Goal: Find contact information: Find contact information

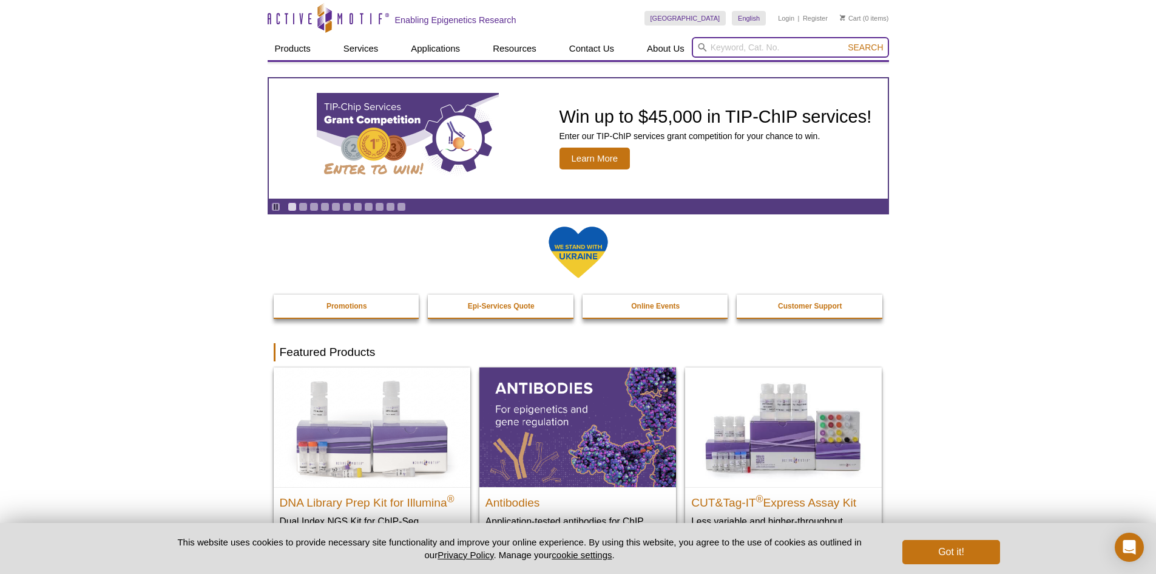
click at [753, 47] on input "search" at bounding box center [790, 47] width 197 height 21
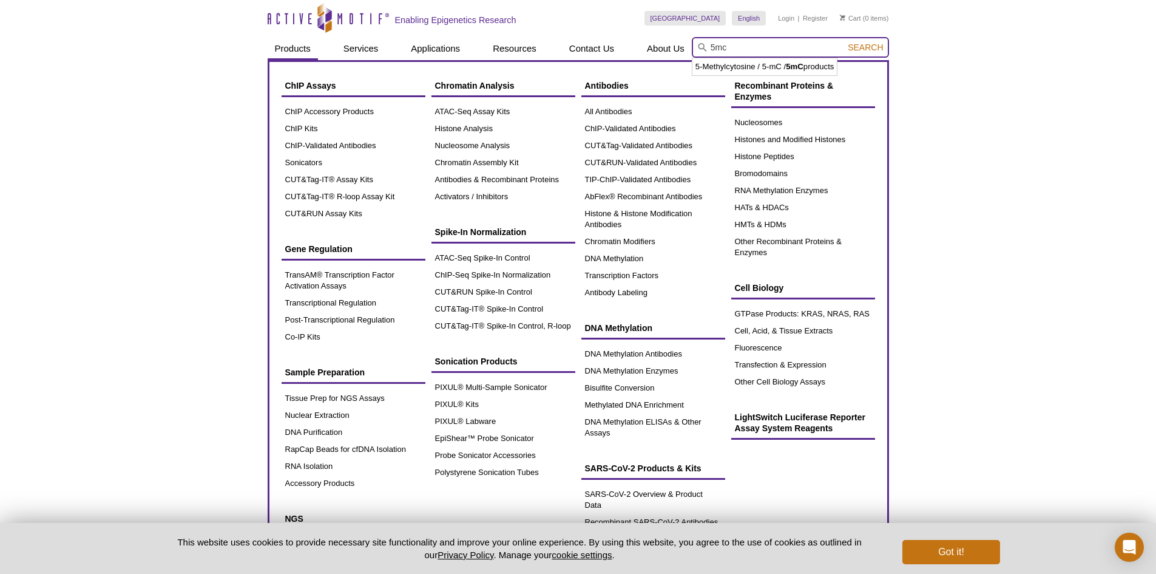
type input "5mc"
click at [291, 49] on link "Products" at bounding box center [293, 48] width 50 height 23
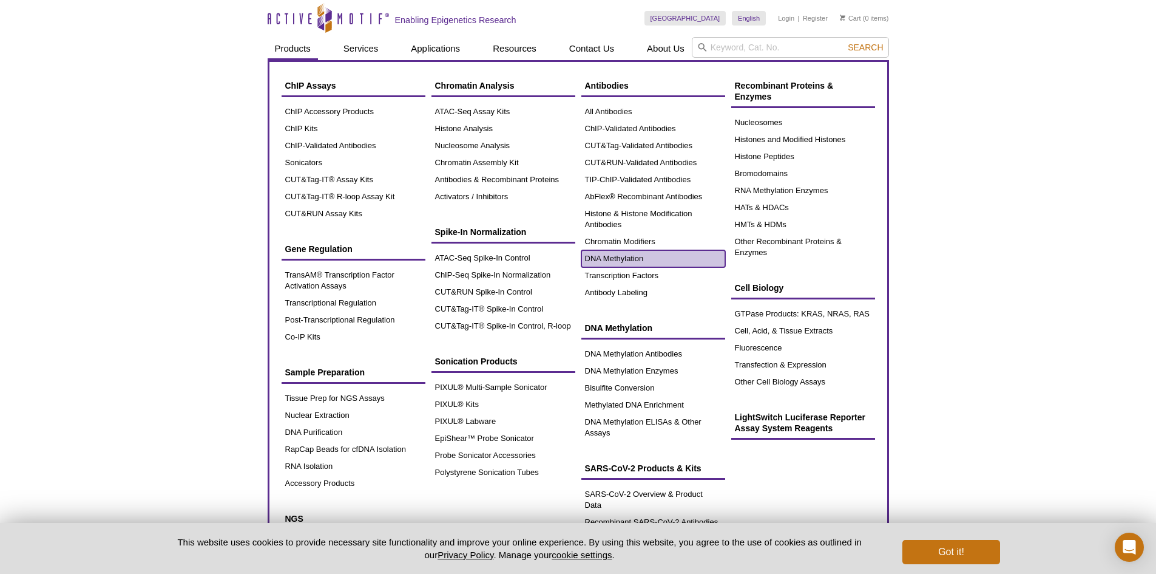
click at [689, 255] on link "DNA Methylation" at bounding box center [653, 258] width 144 height 17
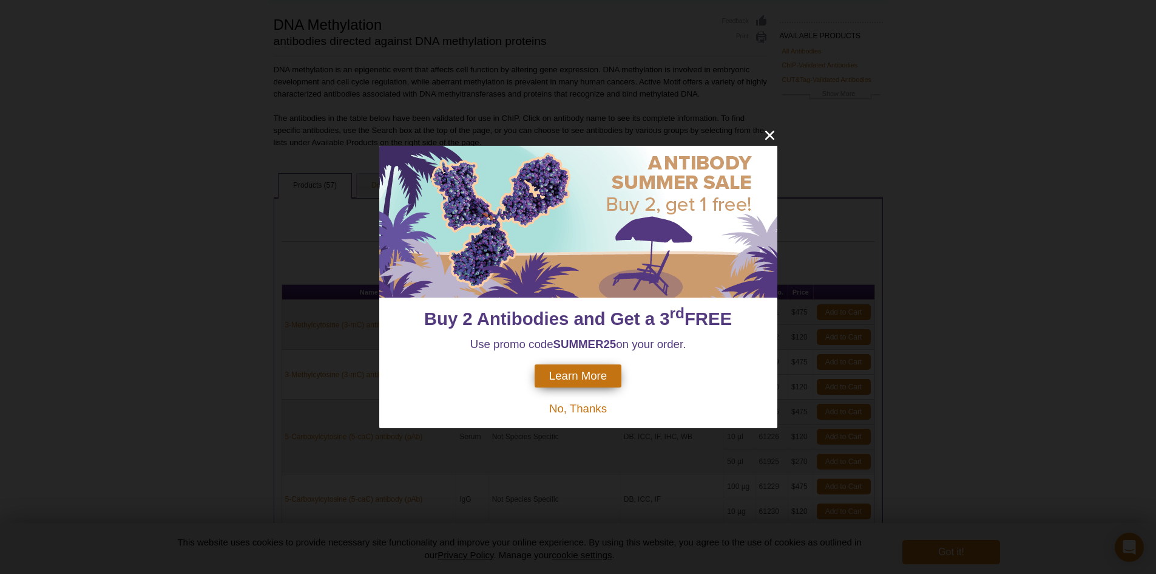
scroll to position [65, 0]
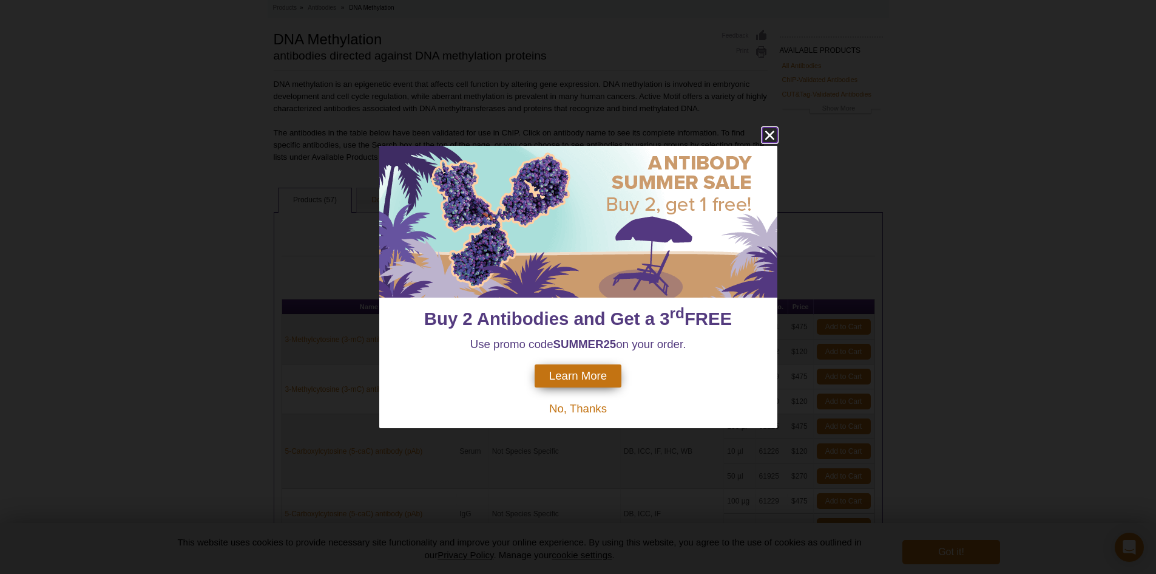
click at [772, 134] on icon "close" at bounding box center [769, 135] width 9 height 9
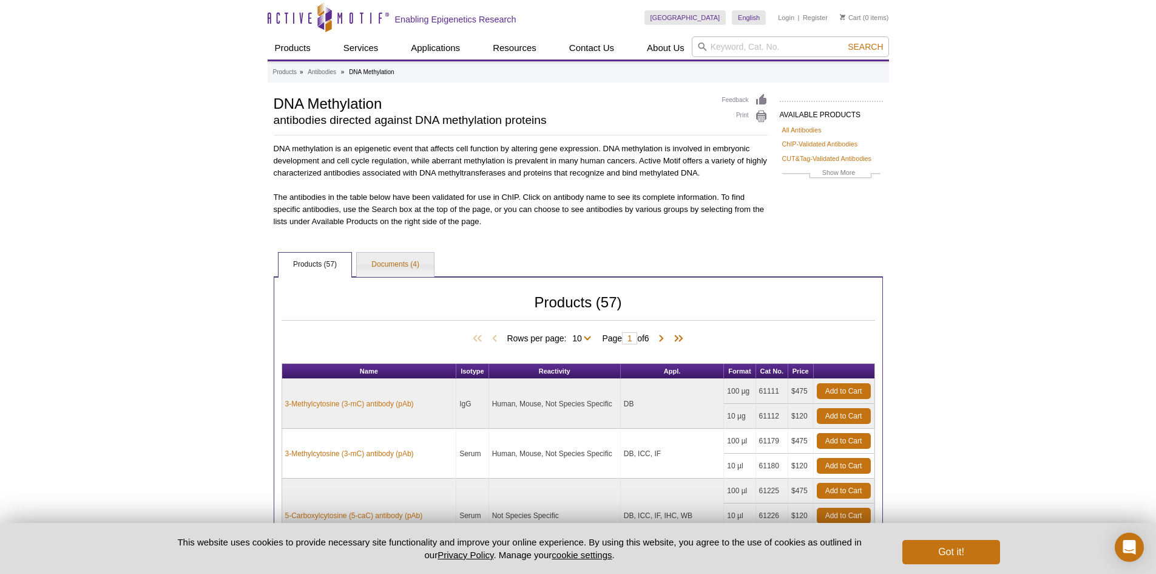
scroll to position [0, 0]
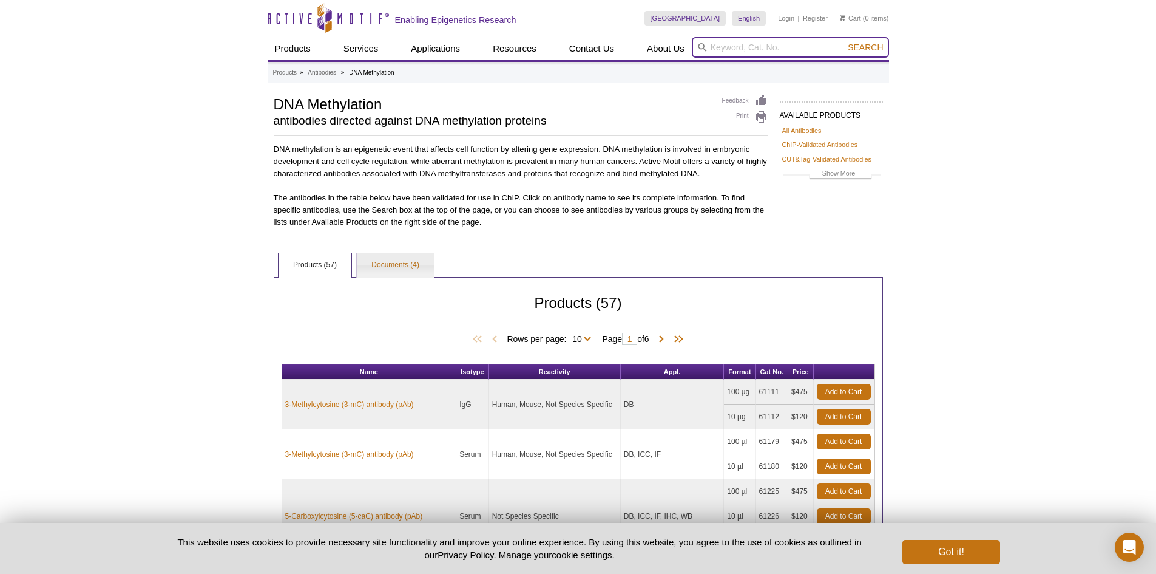
click at [759, 42] on input "search" at bounding box center [790, 47] width 197 height 21
type input "5mc"
click at [844, 42] on button "Search" at bounding box center [865, 47] width 42 height 11
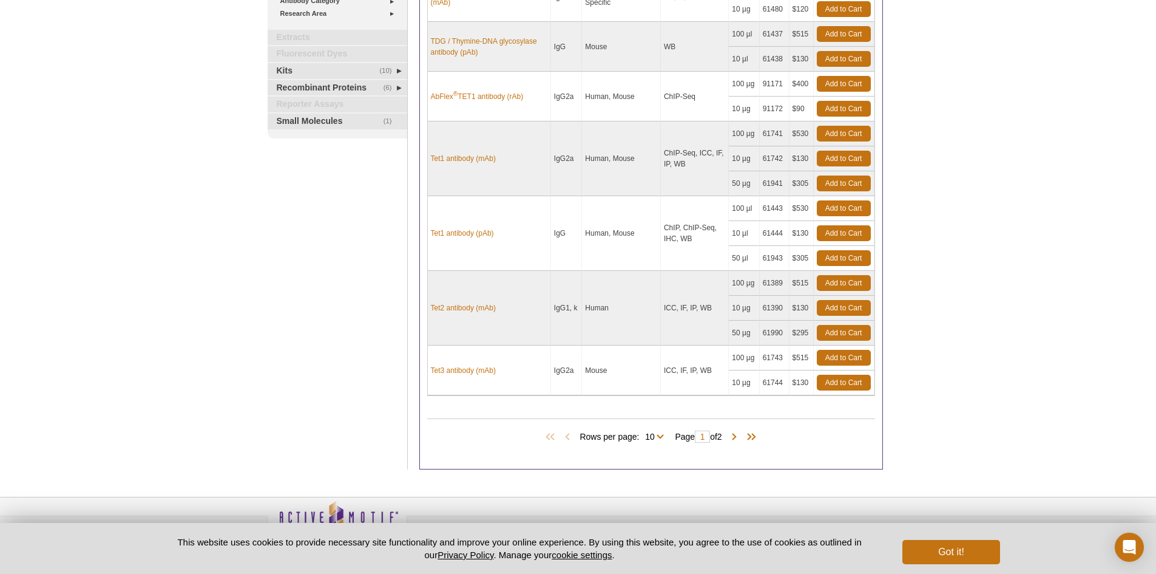
scroll to position [364, 0]
click at [659, 433] on span "Rows per page: 10 All 10" at bounding box center [624, 435] width 89 height 12
click at [659, 435] on span "Rows per page: 10 All 10" at bounding box center [624, 435] width 89 height 12
click at [658, 436] on span "Rows per page: 10 All 10" at bounding box center [624, 435] width 89 height 12
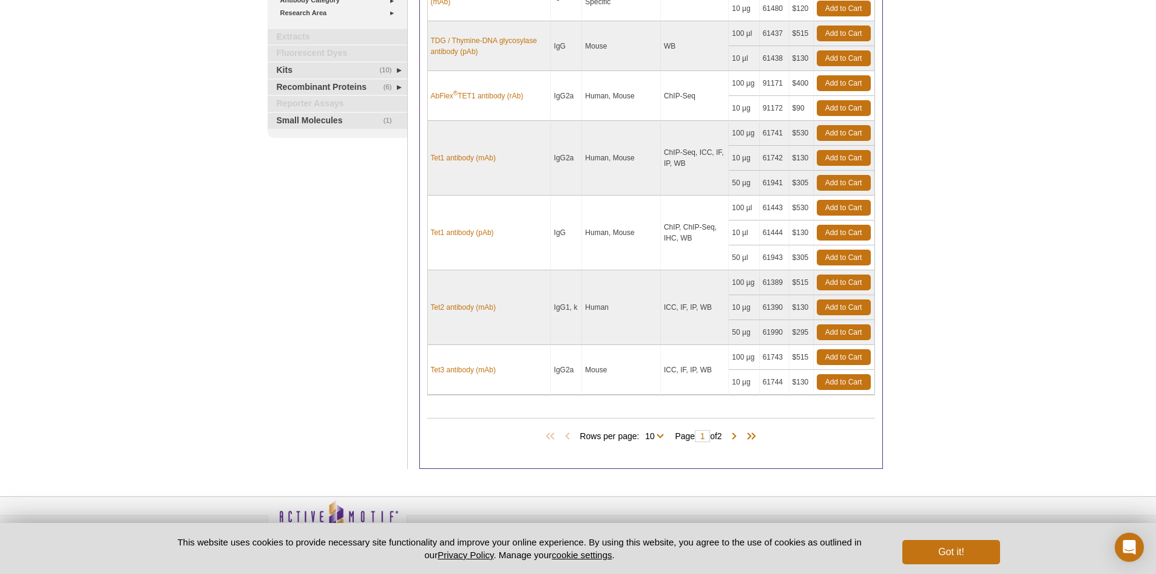
click at [610, 437] on span "Rows per page: 10 All 10" at bounding box center [624, 435] width 89 height 12
click at [586, 437] on span "Rows per page: 10 All 10" at bounding box center [624, 435] width 89 height 12
click at [657, 434] on select "10 All" at bounding box center [649, 438] width 21 height 11
select select "11"
click at [641, 433] on select "10 All" at bounding box center [649, 438] width 21 height 11
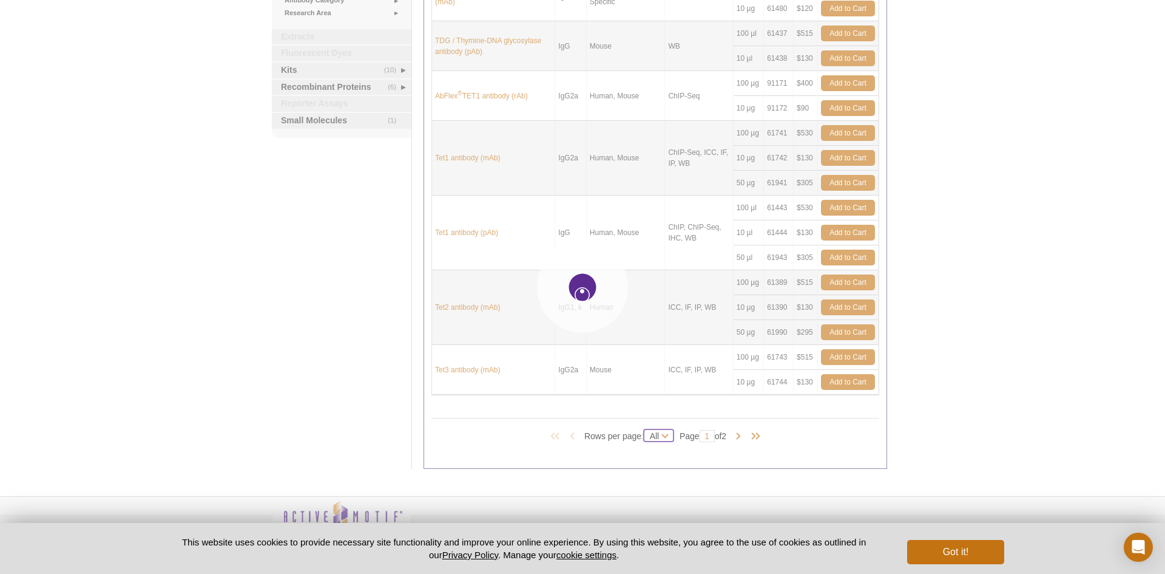
select select "11"
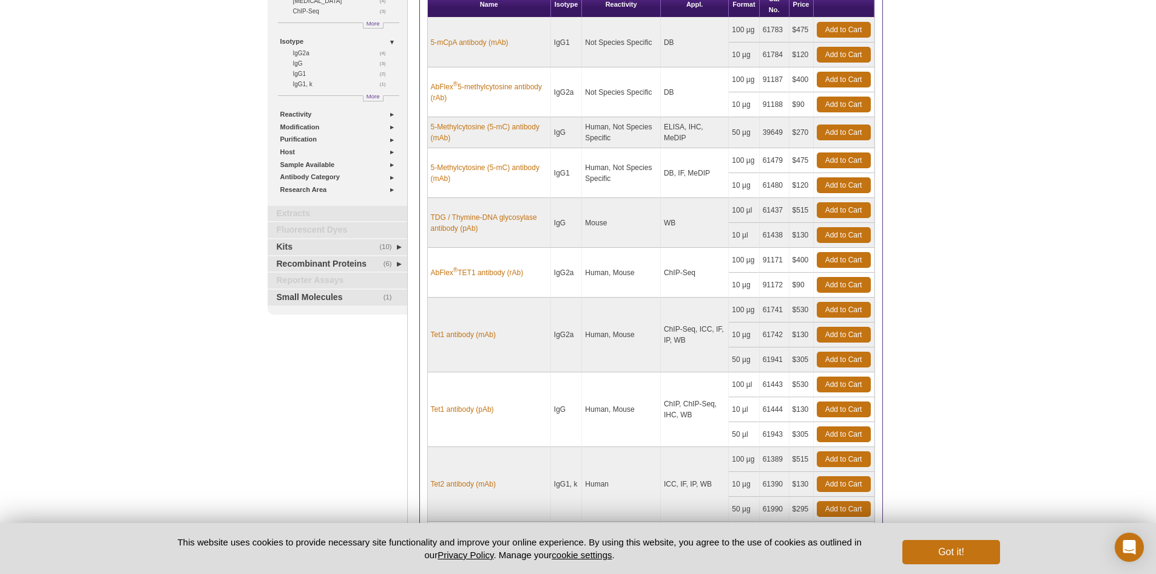
scroll to position [140, 0]
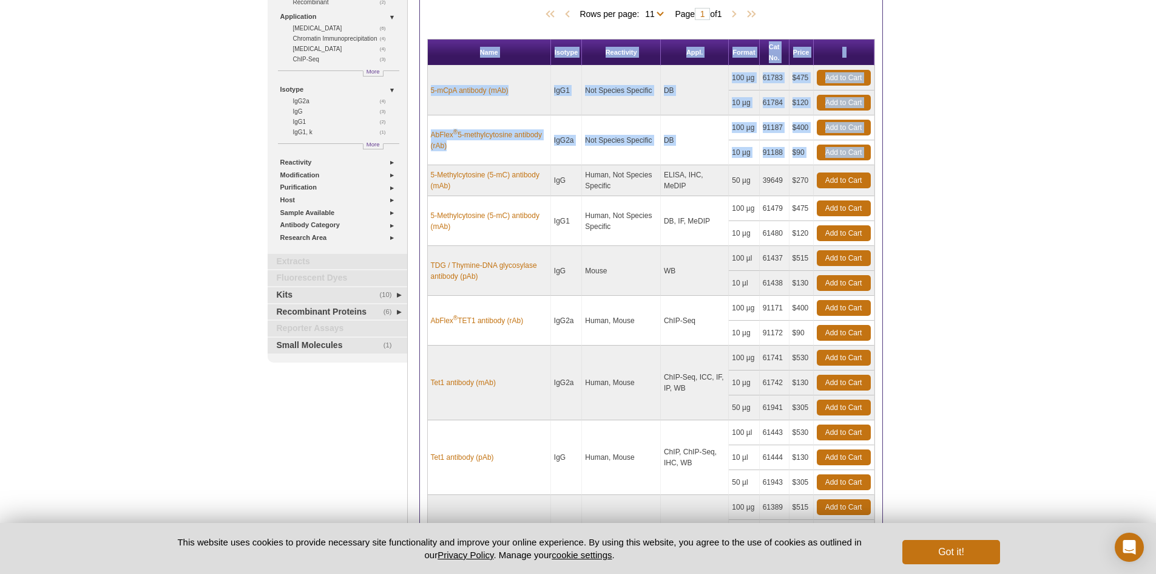
drag, startPoint x: 429, startPoint y: 172, endPoint x: 882, endPoint y: 232, distance: 456.7
click at [882, 232] on div "Products (11) Rows per page: 10 All 11 Page 1 of 1 Name Isotype Reactivity Appl…" at bounding box center [651, 351] width 464 height 784
click at [948, 243] on div "Active Motif Logo Enabling Epigenetics Research 0 Search Skip to content Active…" at bounding box center [578, 368] width 1156 height 1016
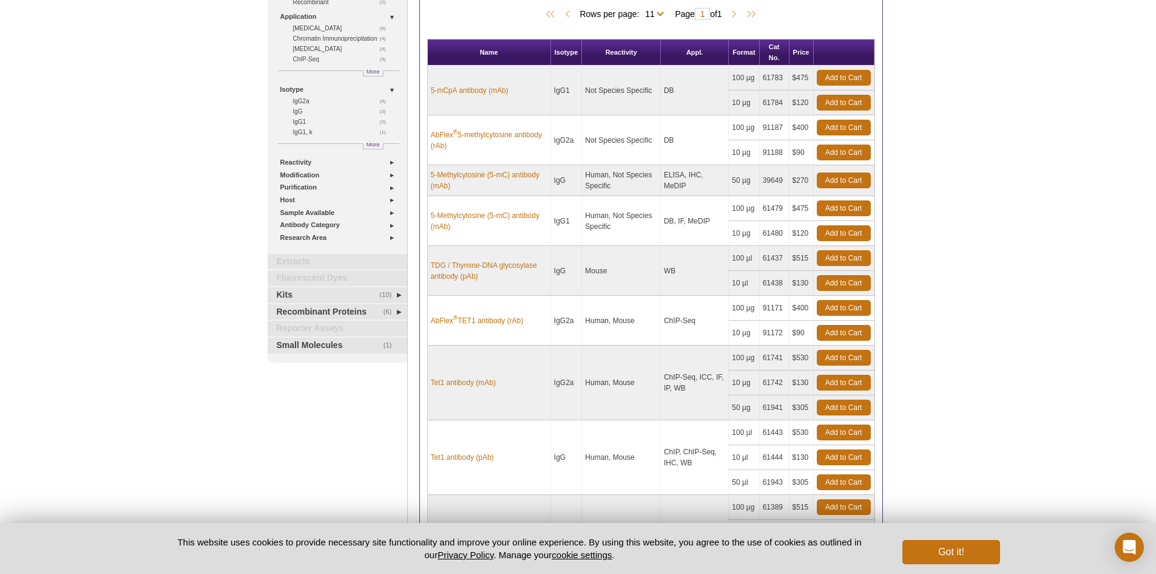
click at [958, 262] on div "Active Motif Logo Enabling Epigenetics Research 0 Search Skip to content Active…" at bounding box center [578, 368] width 1156 height 1016
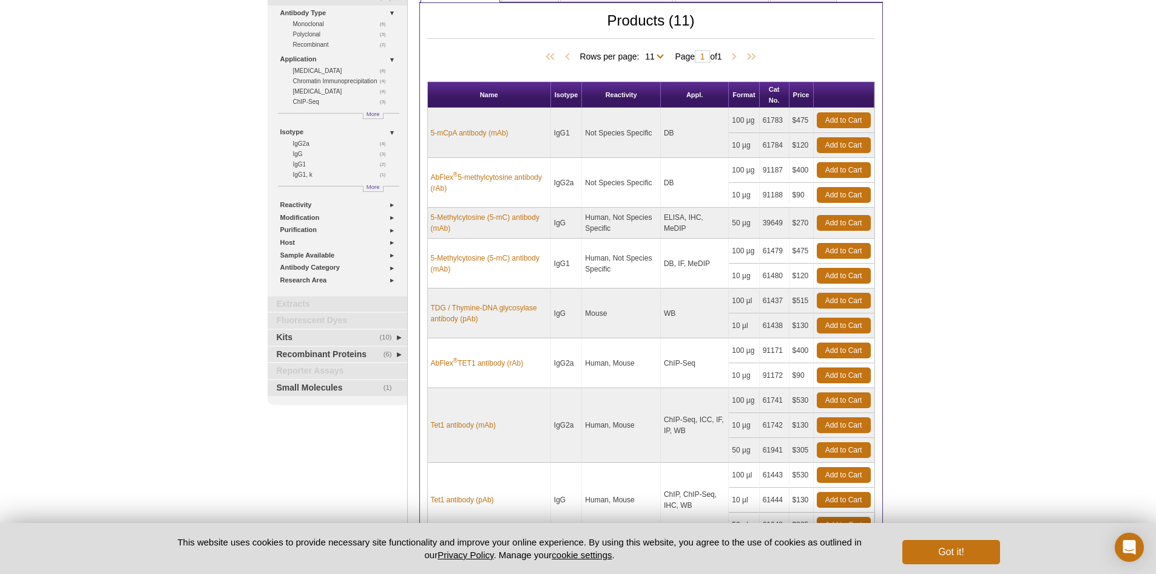
scroll to position [0, 0]
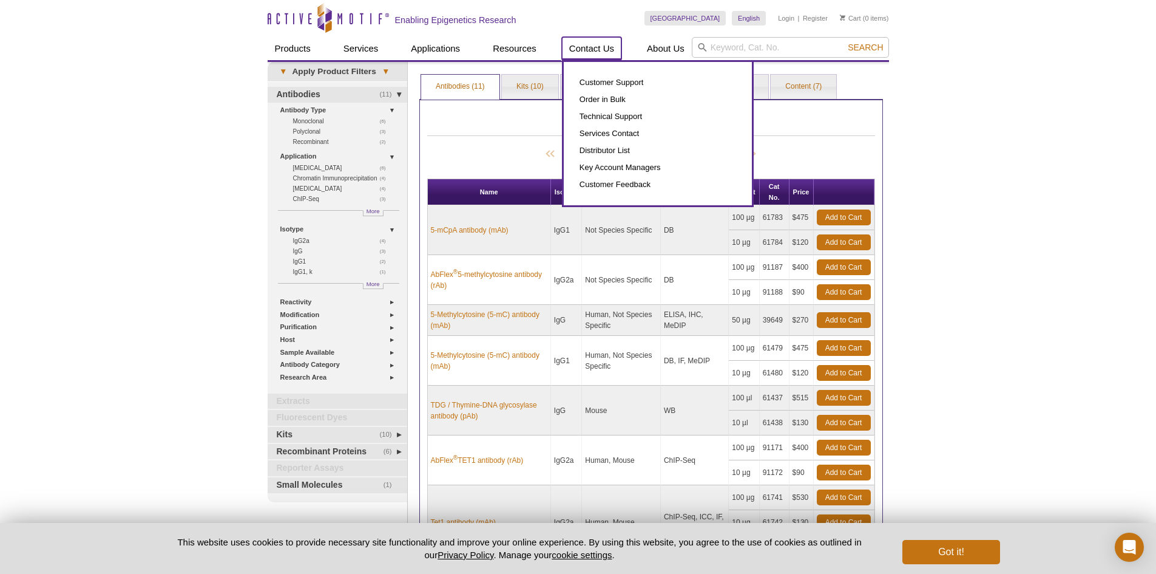
click at [601, 44] on link "Contact Us" at bounding box center [591, 48] width 59 height 23
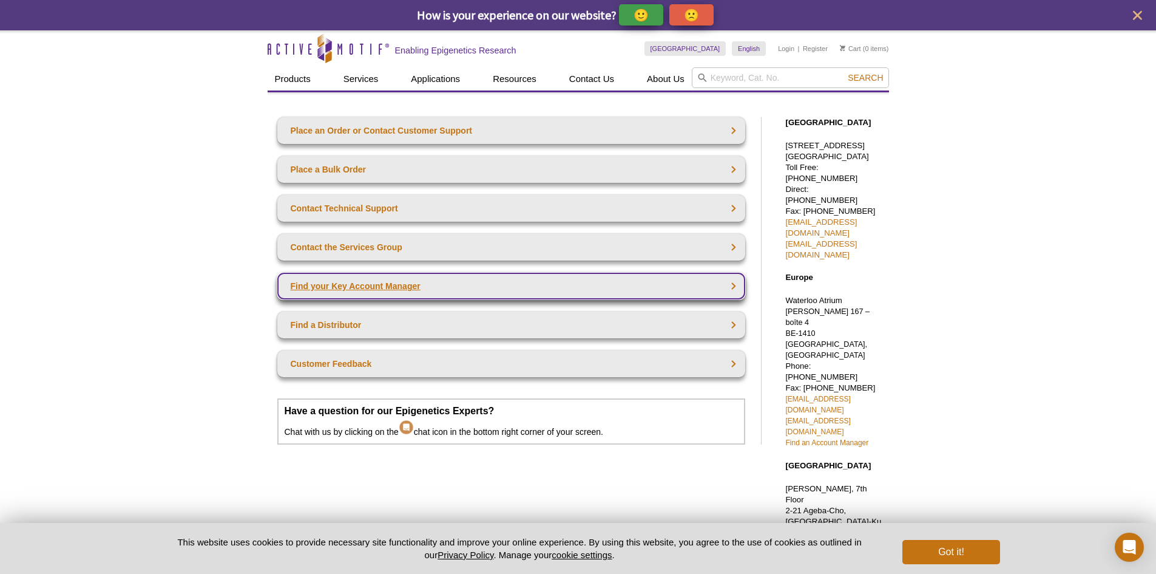
click at [729, 287] on link "Find your Key Account Manager" at bounding box center [511, 285] width 468 height 27
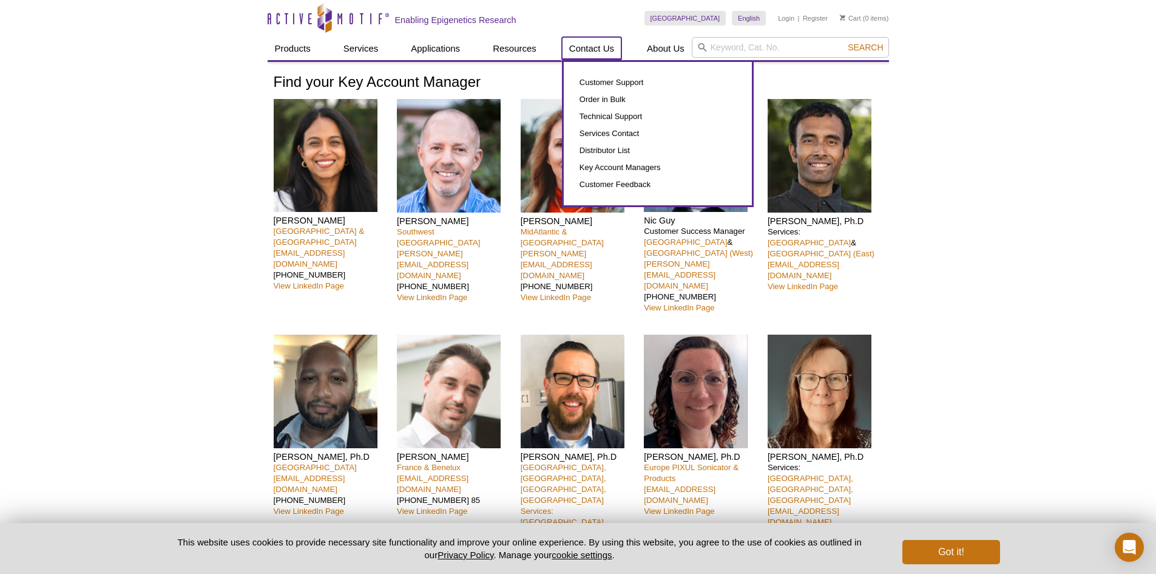
drag, startPoint x: 526, startPoint y: 12, endPoint x: 594, endPoint y: 49, distance: 77.6
click at [594, 49] on link "Contact Us" at bounding box center [591, 48] width 59 height 23
click at [609, 80] on link "Customer Support" at bounding box center [658, 82] width 164 height 17
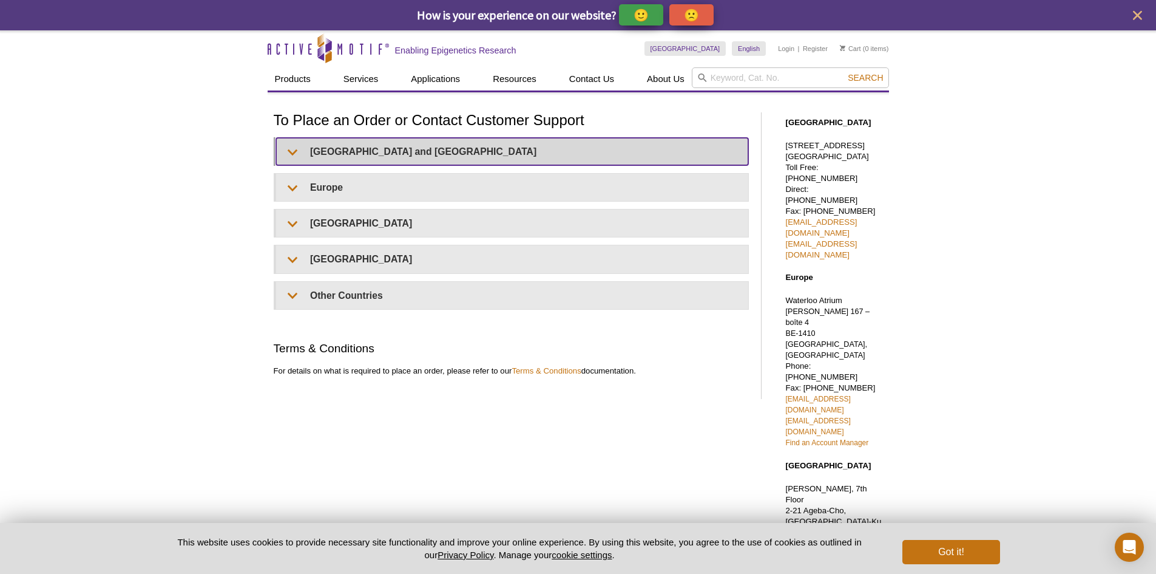
click at [350, 148] on summary "[GEOGRAPHIC_DATA] and [GEOGRAPHIC_DATA]" at bounding box center [512, 151] width 472 height 27
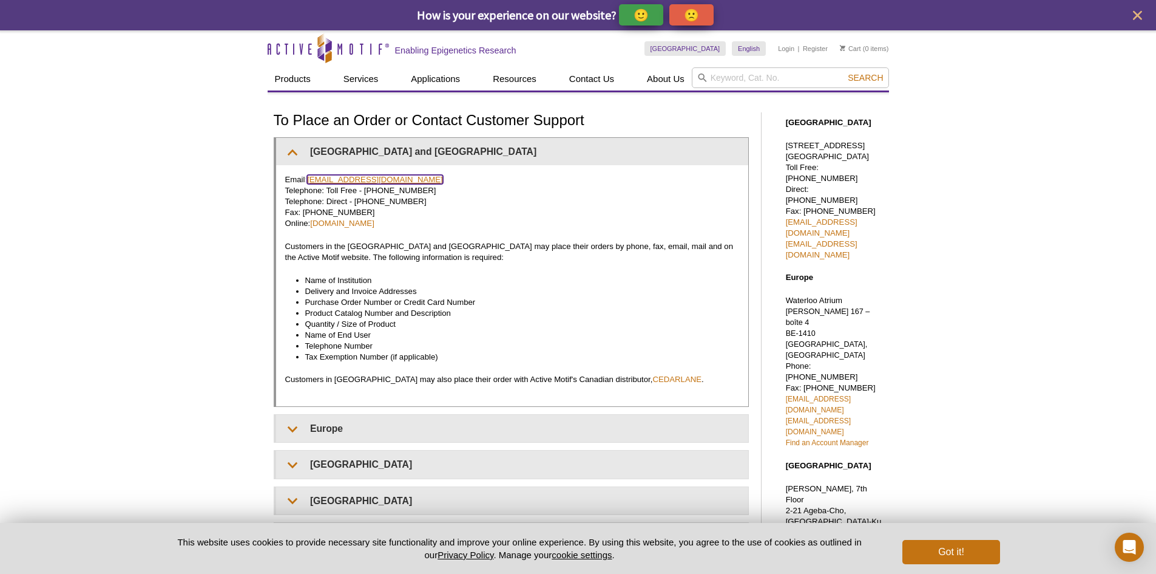
click at [352, 177] on link "[EMAIL_ADDRESS][DOMAIN_NAME]" at bounding box center [375, 179] width 136 height 9
click at [1033, 313] on div "Active Motif Logo Enabling Epigenetics Research 0 Search Skip to content Active…" at bounding box center [578, 472] width 1156 height 884
drag, startPoint x: 403, startPoint y: 178, endPoint x: 308, endPoint y: 182, distance: 95.4
click at [309, 182] on p "Email: [EMAIL_ADDRESS][DOMAIN_NAME] Telephone: Toll Free - [PHONE_NUMBER] Telep…" at bounding box center [512, 201] width 454 height 55
copy link "[EMAIL_ADDRESS][DOMAIN_NAME]"
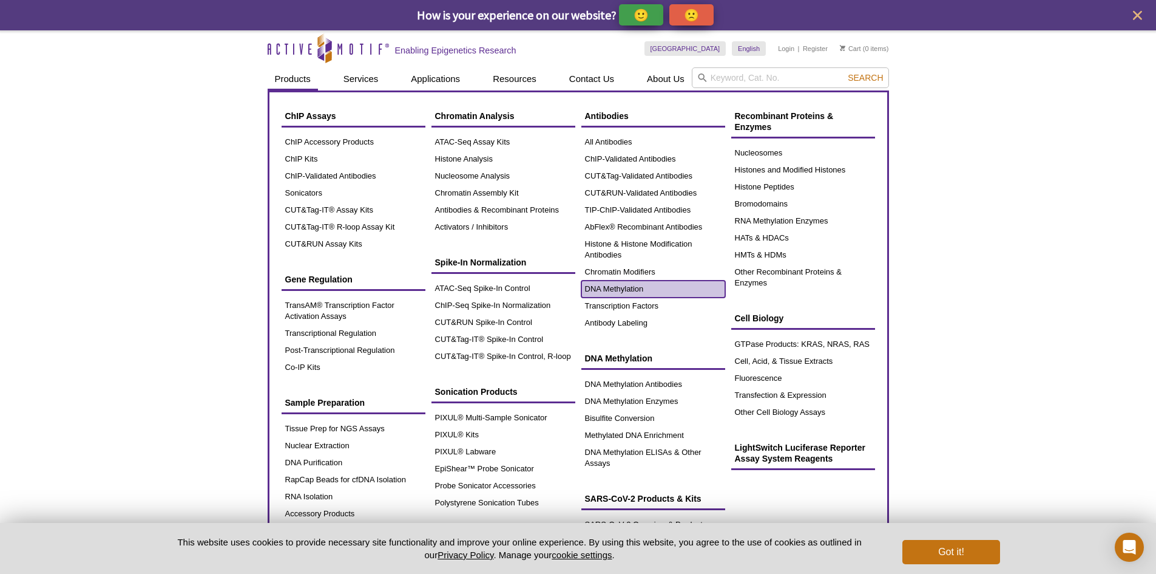
click at [648, 289] on link "DNA Methylation" at bounding box center [653, 288] width 144 height 17
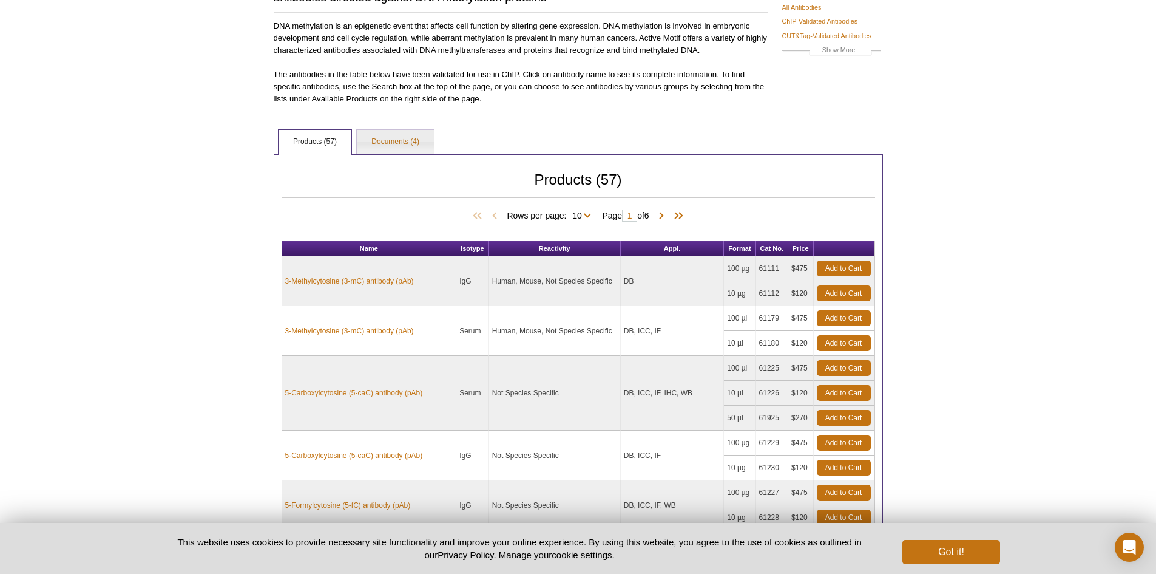
scroll to position [121, 0]
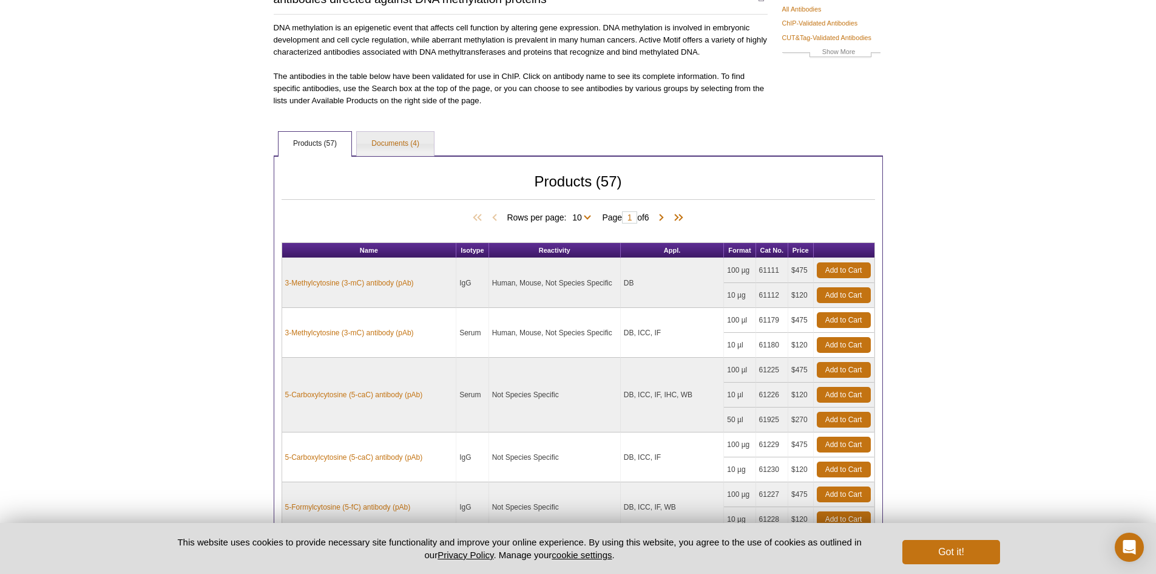
click at [587, 215] on span "Rows per page: 10 25 50 All 10" at bounding box center [551, 217] width 89 height 12
click at [585, 218] on select "10 25 50 All" at bounding box center [576, 219] width 21 height 11
select select "57"
click at [569, 214] on select "10 25 50 All" at bounding box center [576, 219] width 21 height 11
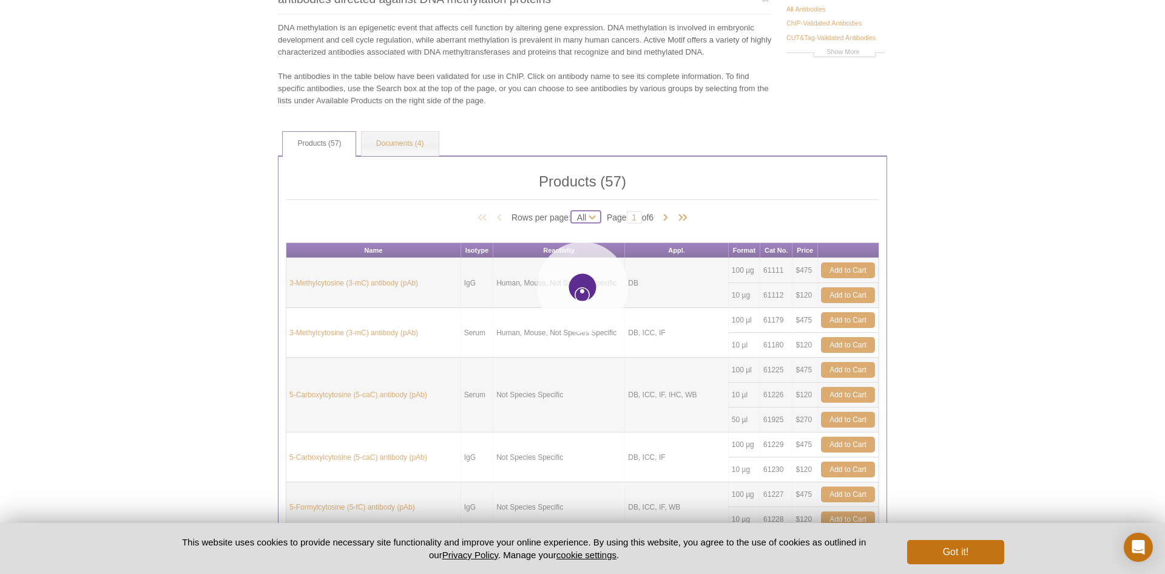
select select "57"
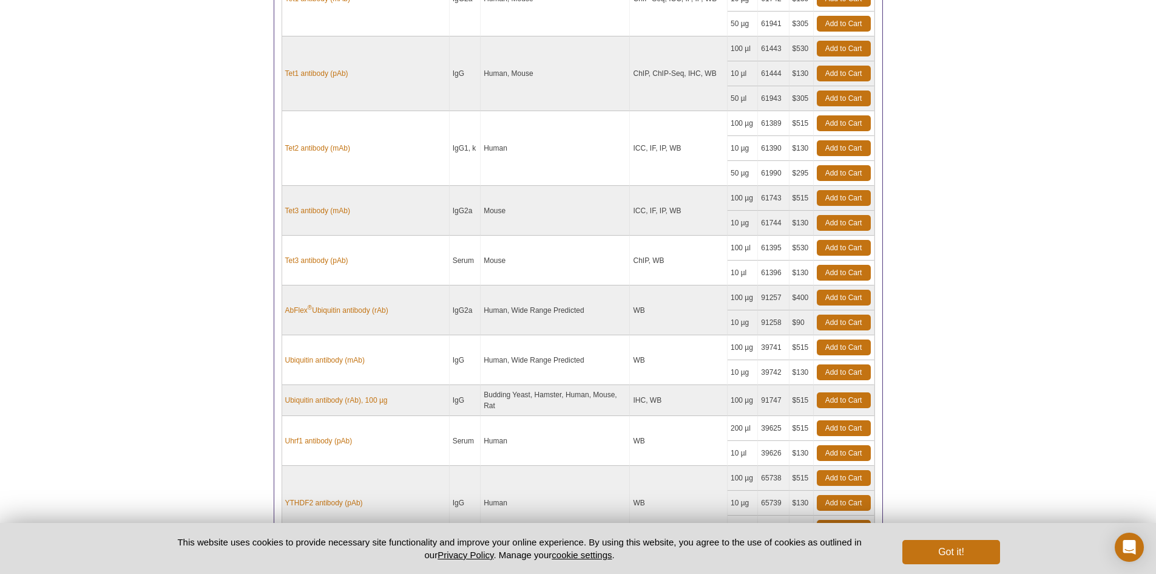
scroll to position [2992, 0]
